Goal: Task Accomplishment & Management: Manage account settings

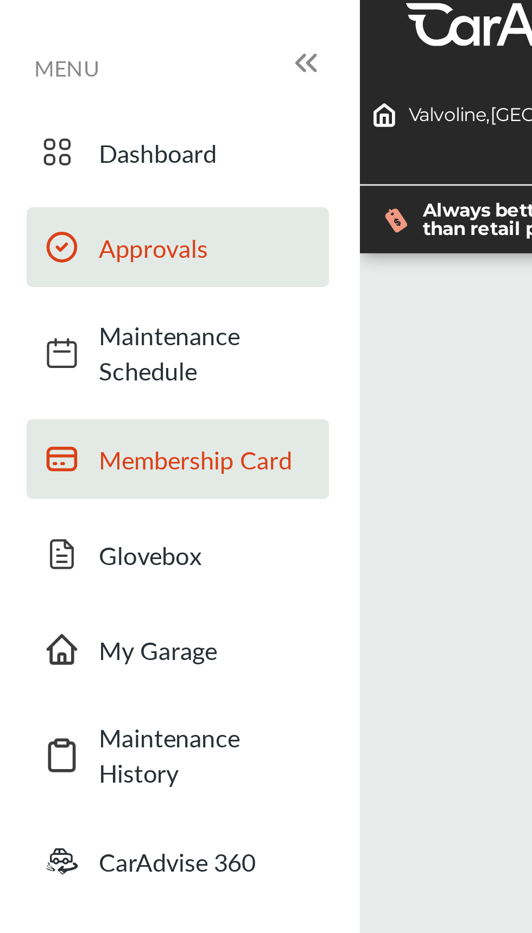
click at [87, 161] on span "Membership Card" at bounding box center [73, 162] width 76 height 12
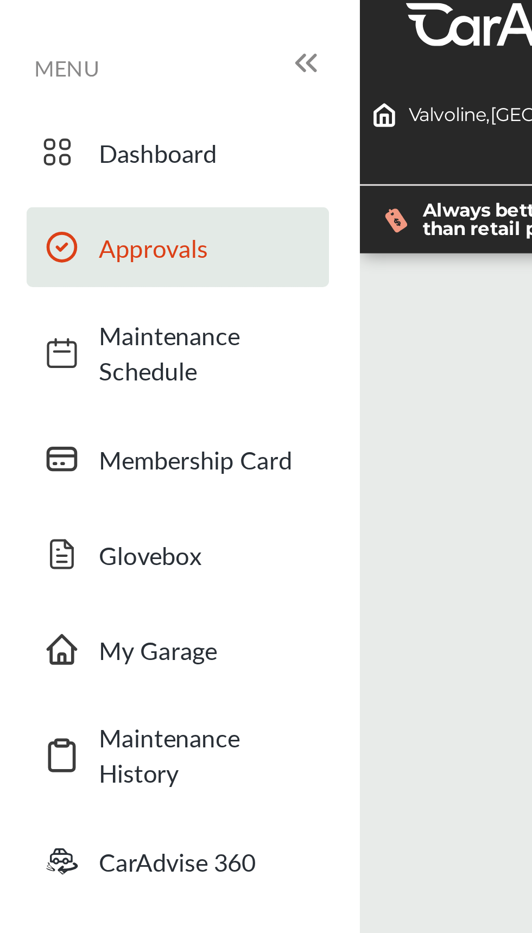
click at [36, 83] on span "Approvals" at bounding box center [73, 87] width 76 height 12
click at [41, 89] on span "Approvals" at bounding box center [73, 87] width 76 height 12
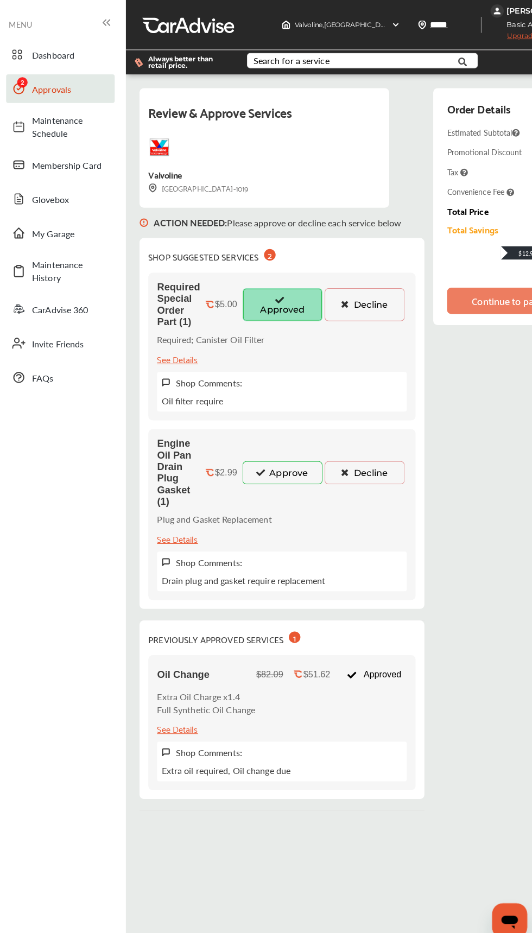
click at [279, 301] on button "Approved" at bounding box center [282, 300] width 79 height 33
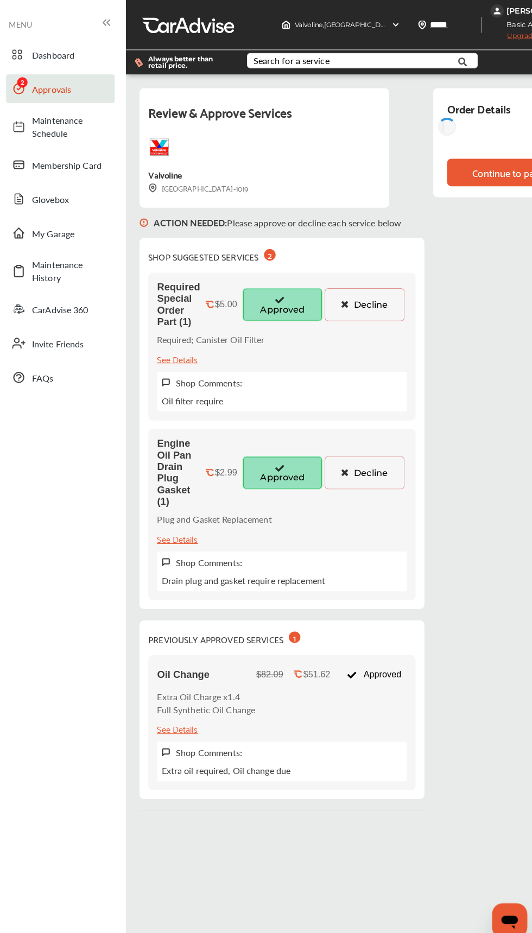
click at [260, 466] on button "Approved" at bounding box center [282, 466] width 79 height 33
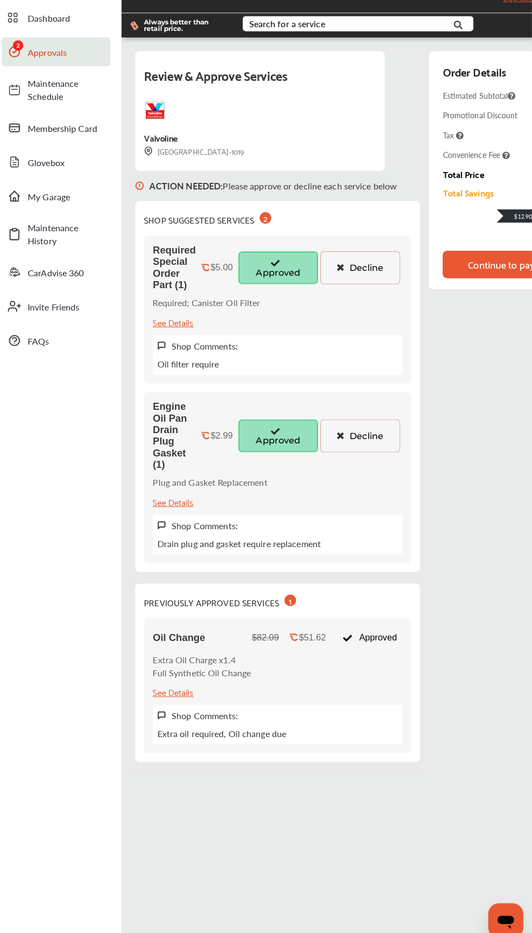
scroll to position [32, 0]
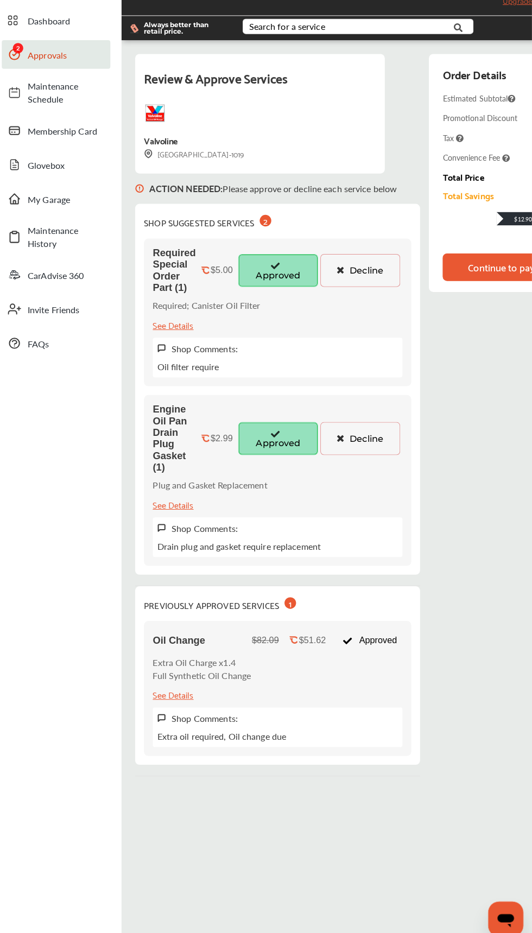
click at [472, 263] on div "Continue to payment" at bounding box center [512, 265] width 87 height 11
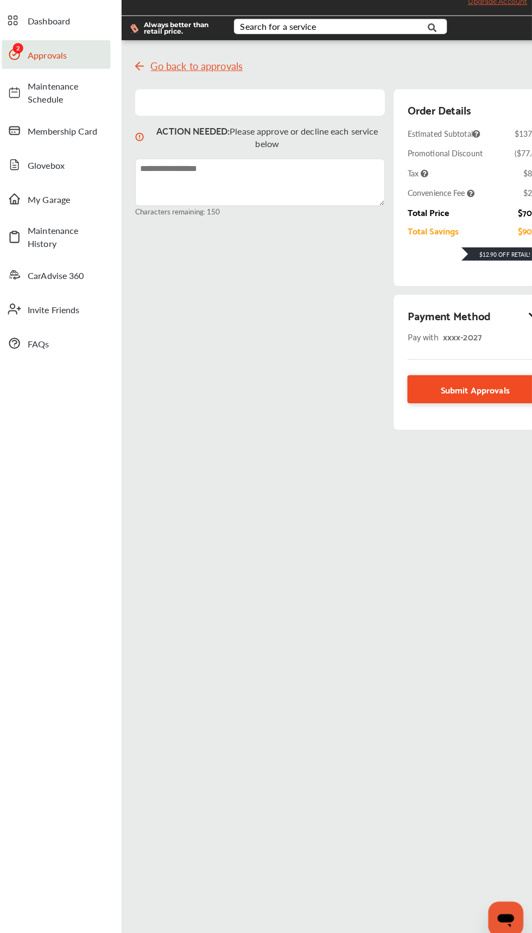
click at [440, 380] on link "Submit Approvals" at bounding box center [475, 385] width 133 height 28
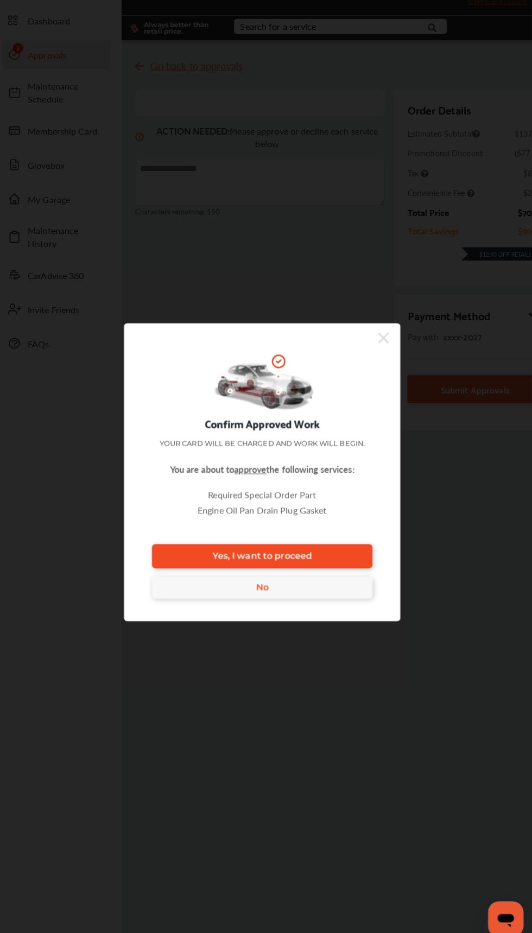
click at [186, 560] on link "Yes, I want to proceed" at bounding box center [265, 550] width 217 height 24
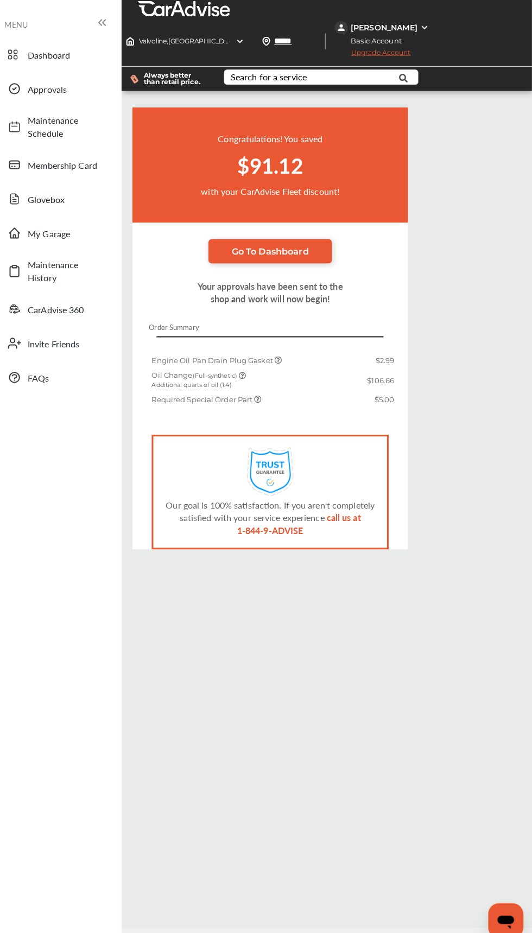
scroll to position [7, 0]
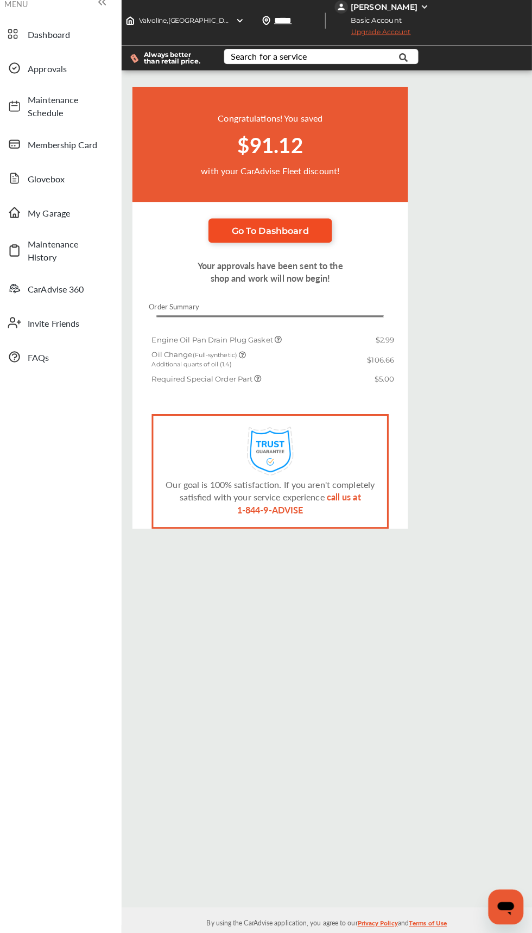
click at [237, 232] on link "Go To Dashboard" at bounding box center [274, 241] width 122 height 24
